Goal: Task Accomplishment & Management: Use online tool/utility

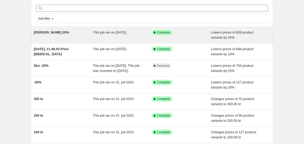
scroll to position [23, 0]
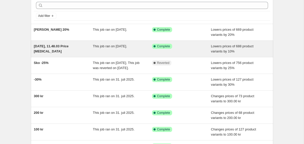
click at [87, 48] on div "[DATE], 11.48.03 Price [MEDICAL_DATA]" at bounding box center [63, 49] width 59 height 10
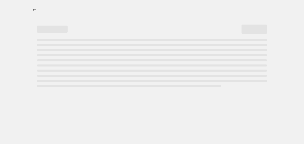
select select "percentage"
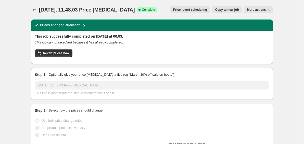
select select "product_type"
click at [59, 53] on span "Revert prices now" at bounding box center [56, 53] width 26 height 4
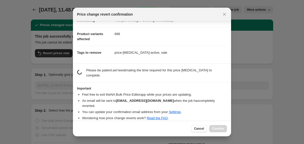
scroll to position [11, 0]
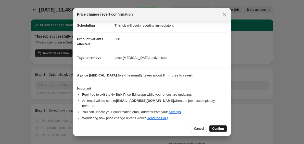
click at [217, 125] on button "Confirm" at bounding box center [218, 128] width 18 height 7
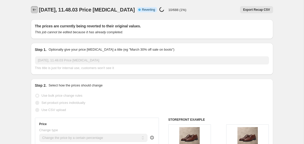
click at [33, 8] on icon "Price change jobs" at bounding box center [34, 9] width 5 height 5
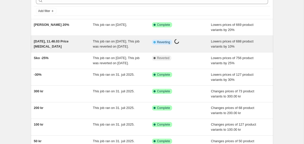
scroll to position [28, 0]
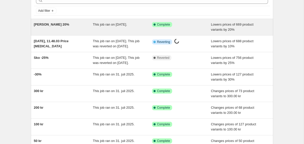
click at [78, 31] on div "Clarks 20%" at bounding box center [63, 27] width 59 height 10
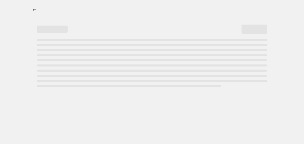
select select "percentage"
select select "vendor"
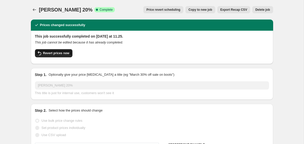
click at [57, 53] on span "Revert prices now" at bounding box center [56, 53] width 26 height 4
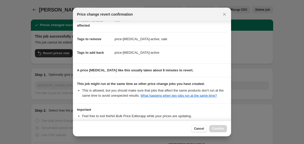
scroll to position [77, 0]
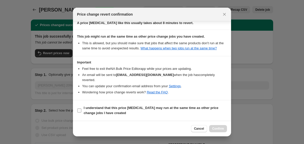
click at [134, 107] on b "I understand that this price change job may run at the same time as other price…" at bounding box center [151, 110] width 135 height 9
click at [81, 108] on input "I understand that this price change job may run at the same time as other price…" at bounding box center [79, 110] width 4 height 4
checkbox input "true"
click at [218, 129] on span "Confirm" at bounding box center [218, 128] width 12 height 4
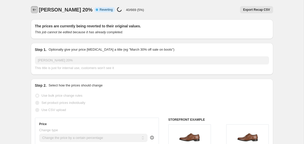
click at [34, 9] on icon "Price change jobs" at bounding box center [34, 9] width 5 height 5
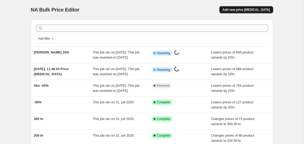
click at [256, 12] on button "Add new price change job" at bounding box center [246, 9] width 54 height 7
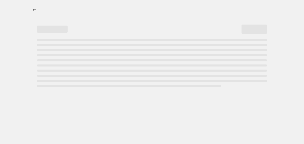
select select "percentage"
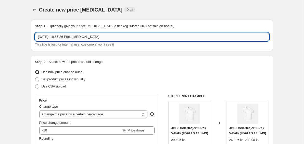
click at [117, 34] on input "5. sep. 2025, 10.56.26 Price change job" at bounding box center [152, 37] width 234 height 8
type input "-25% på det hele"
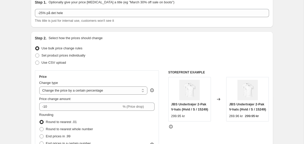
scroll to position [64, 0]
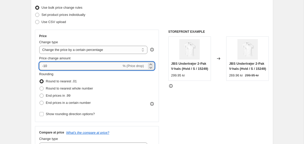
click at [46, 66] on input "-10" at bounding box center [80, 66] width 82 height 8
type input "-1"
type input "-25"
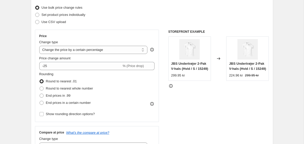
scroll to position [92, 0]
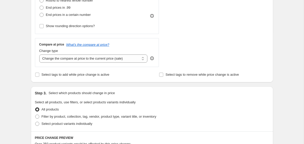
scroll to position [152, 0]
click at [38, 75] on input "Select tags to add while price change is active" at bounding box center [37, 74] width 4 height 4
checkbox input "true"
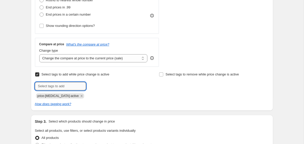
click at [73, 83] on input "text" at bounding box center [60, 86] width 51 height 8
type input "sale"
click at [98, 84] on span "sale" at bounding box center [100, 86] width 6 height 4
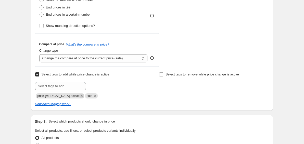
click at [81, 95] on icon "Remove price-change-job-active" at bounding box center [82, 96] width 2 height 2
click at [23, 72] on div "Create new price change job. This page is ready Create new price change job Dra…" at bounding box center [152, 117] width 304 height 538
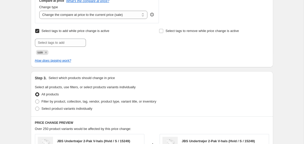
scroll to position [197, 0]
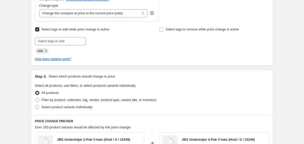
click at [19, 30] on div "Create new price change job. This page is ready Create new price change job Dra…" at bounding box center [152, 72] width 304 height 538
click at [135, 51] on div "sale" at bounding box center [90, 50] width 110 height 6
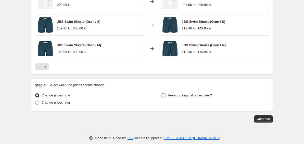
scroll to position [395, 0]
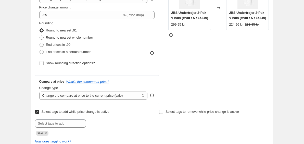
scroll to position [115, 0]
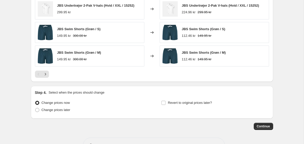
scroll to position [395, 0]
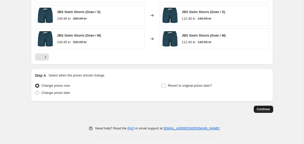
click at [264, 109] on span "Continue" at bounding box center [263, 109] width 13 height 4
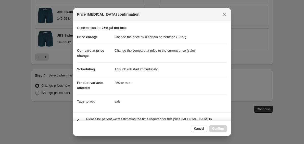
scroll to position [43, 0]
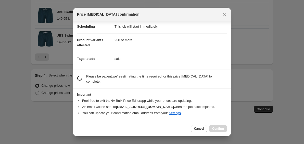
click at [149, 83] on p "Please be patient, we're estimating the time required for this price change job…" at bounding box center [156, 79] width 141 height 10
select select "percentage"
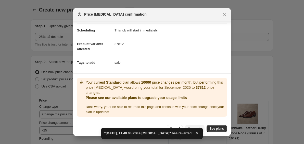
scroll to position [39, 0]
click at [151, 71] on section "Confirmation for -25% på det hele Price change Change the price by a certain pe…" at bounding box center [152, 27] width 158 height 91
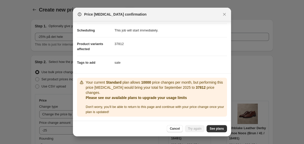
click at [149, 68] on dd "sale" at bounding box center [170, 63] width 112 height 14
click at [214, 128] on span "See plans" at bounding box center [217, 128] width 14 height 4
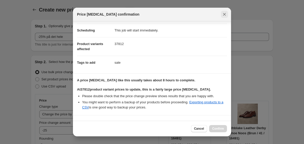
click at [226, 14] on icon "Close" at bounding box center [224, 14] width 5 height 5
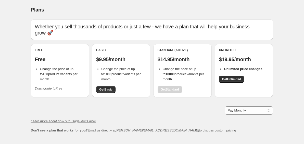
click at [147, 106] on div "Pay Monthly Pay Yearly (Save 16%) Pay Monthly" at bounding box center [152, 110] width 242 height 8
click at [290, 59] on div "Plans. This page is ready Plans Whether you sell thousands of products or just …" at bounding box center [152, 87] width 304 height 174
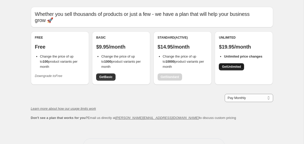
scroll to position [24, 0]
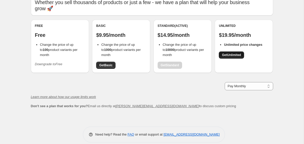
click at [233, 53] on span "Get Unlimited" at bounding box center [231, 55] width 19 height 4
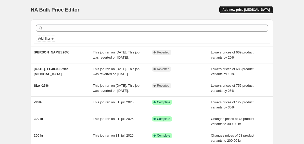
click at [255, 8] on span "Add new price [MEDICAL_DATA]" at bounding box center [245, 10] width 47 height 4
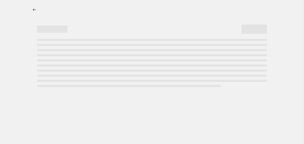
select select "percentage"
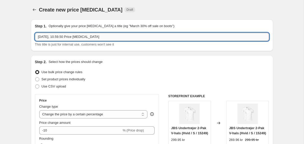
click at [128, 35] on input "5. sep. 2025, 10.59.50 Price change job" at bounding box center [152, 37] width 234 height 8
type input "-25%"
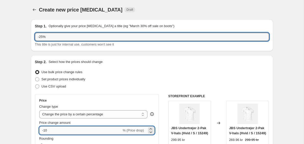
click at [48, 132] on input "-10" at bounding box center [80, 130] width 82 height 8
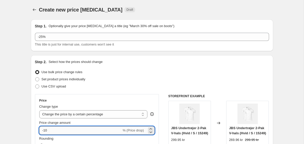
type input "-1"
type input "-25"
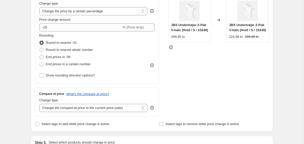
scroll to position [109, 0]
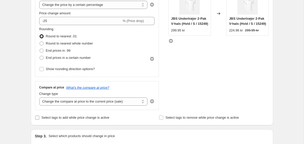
click at [39, 116] on input "Select tags to add while price change is active" at bounding box center [37, 117] width 4 height 4
checkbox input "true"
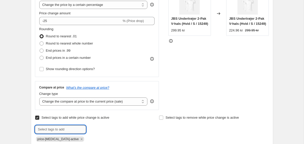
click at [61, 125] on input "text" at bounding box center [60, 129] width 51 height 8
type input "sale"
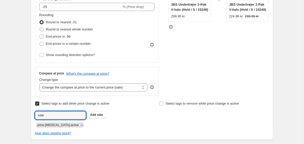
scroll to position [146, 0]
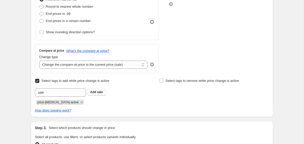
click at [96, 90] on b "Add" at bounding box center [93, 92] width 6 height 4
click at [81, 101] on icon "Remove price-change-job-active" at bounding box center [82, 102] width 2 height 2
click at [29, 94] on div "Step 1. Optionally give your price change job a title (eg "March 30% off sale o…" at bounding box center [150, 115] width 246 height 492
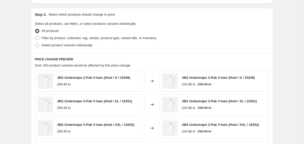
click at [21, 56] on div "Create new price change job. This page is ready Create new price change job Dra…" at bounding box center [152, 10] width 304 height 538
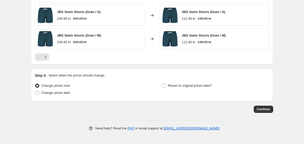
click at [263, 110] on span "Continue" at bounding box center [263, 109] width 13 height 4
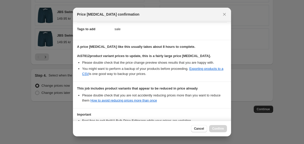
scroll to position [113, 0]
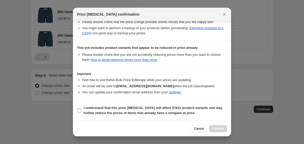
click at [80, 110] on input "I understand that this price change job will affect 37812 product variants and …" at bounding box center [79, 110] width 4 height 4
checkbox input "true"
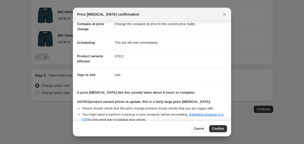
scroll to position [24, 0]
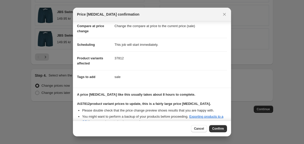
click at [151, 72] on dd "sale" at bounding box center [170, 77] width 112 height 14
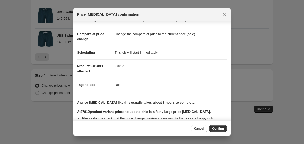
scroll to position [15, 0]
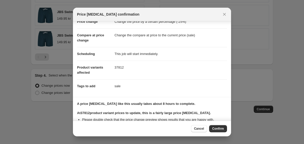
click at [151, 71] on dd "37812" at bounding box center [170, 67] width 112 height 14
click at [126, 67] on dd "37812" at bounding box center [170, 67] width 112 height 14
drag, startPoint x: 124, startPoint y: 67, endPoint x: 111, endPoint y: 68, distance: 13.0
click at [111, 68] on dl "Price change Change the price by a certain percentage (-25%) Compare at price c…" at bounding box center [152, 53] width 150 height 77
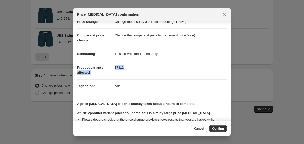
click at [129, 69] on dd "37812" at bounding box center [170, 67] width 112 height 14
click at [136, 68] on dd "37812" at bounding box center [170, 67] width 112 height 14
click at [139, 68] on dd "37812" at bounding box center [170, 67] width 112 height 14
click at [144, 68] on dd "37812" at bounding box center [170, 67] width 112 height 14
click at [154, 66] on dd "37812" at bounding box center [170, 67] width 112 height 14
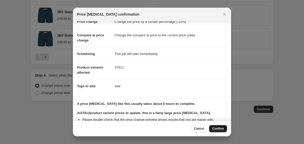
click at [217, 128] on span "Confirm" at bounding box center [218, 128] width 12 height 4
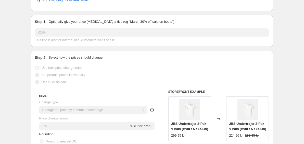
scroll to position [62, 0]
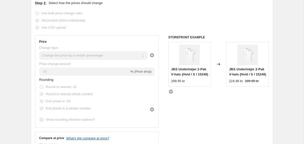
scroll to position [0, 0]
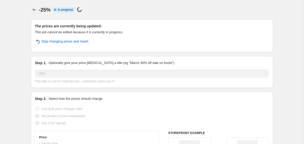
click at [32, 9] on icon "Price change jobs" at bounding box center [34, 9] width 5 height 5
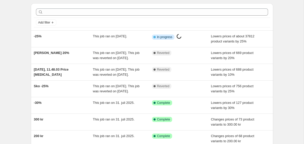
scroll to position [17, 0]
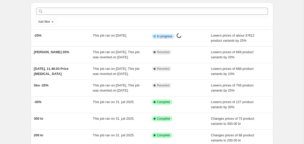
click at [20, 53] on div "NA Bulk Price Editor. This page is ready NA Bulk Price Editor Add new price cha…" at bounding box center [152, 114] width 304 height 263
click at [13, 55] on div "NA Bulk Price Editor. This page is ready NA Bulk Price Editor Add new price cha…" at bounding box center [152, 114] width 304 height 263
click at [15, 40] on div "NA Bulk Price Editor. This page is ready NA Bulk Price Editor Add new price cha…" at bounding box center [152, 114] width 304 height 263
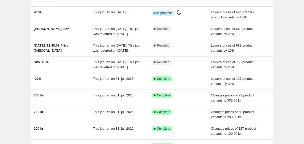
scroll to position [0, 0]
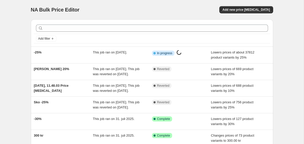
click at [14, 42] on div "NA Bulk Price Editor. This page is ready NA Bulk Price Editor Add new price cha…" at bounding box center [152, 131] width 304 height 263
click at [7, 52] on div "NA Bulk Price Editor. This page is ready NA Bulk Price Editor Add new price cha…" at bounding box center [152, 131] width 304 height 263
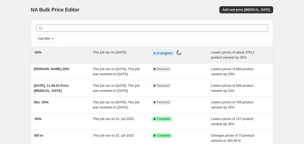
click at [72, 54] on div "-25%" at bounding box center [63, 55] width 59 height 10
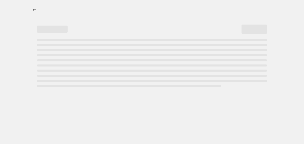
select select "percentage"
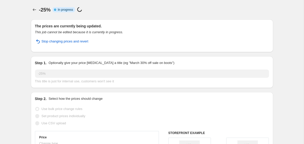
click at [35, 10] on icon "Price change jobs" at bounding box center [34, 9] width 5 height 5
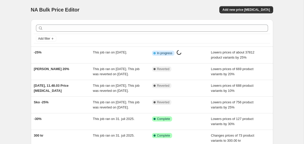
click at [11, 39] on div "NA Bulk Price Editor. This page is ready NA Bulk Price Editor Add new price cha…" at bounding box center [152, 131] width 304 height 263
click at [12, 36] on div "NA Bulk Price Editor. This page is ready NA Bulk Price Editor Add new price cha…" at bounding box center [152, 131] width 304 height 263
